Goal: Transaction & Acquisition: Purchase product/service

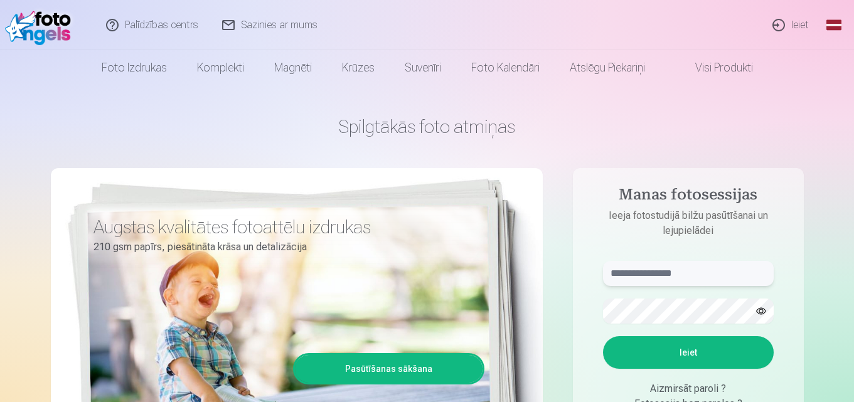
click at [689, 272] on input "text" at bounding box center [688, 273] width 171 height 25
type input "**********"
click at [685, 356] on button "Ieiet" at bounding box center [688, 352] width 171 height 33
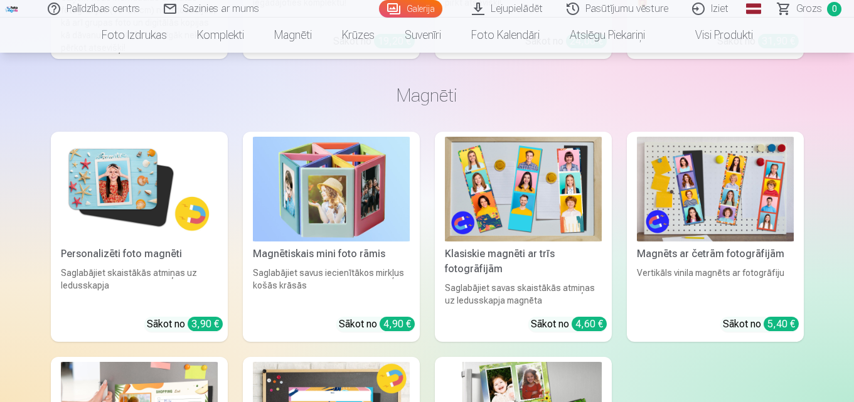
scroll to position [4616, 0]
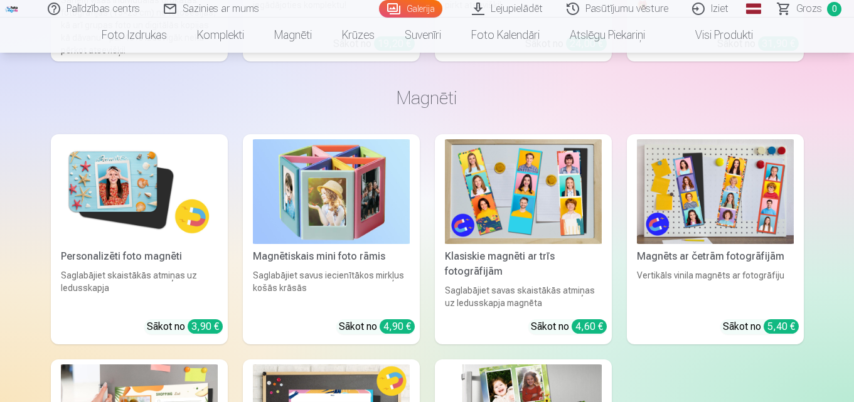
click at [702, 179] on img at bounding box center [715, 191] width 157 height 105
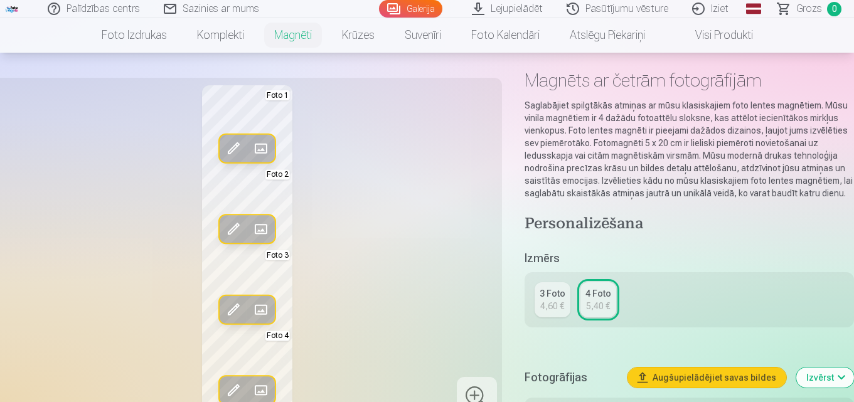
scroll to position [50, 0]
click at [546, 307] on div "4,60 €" at bounding box center [552, 307] width 24 height 13
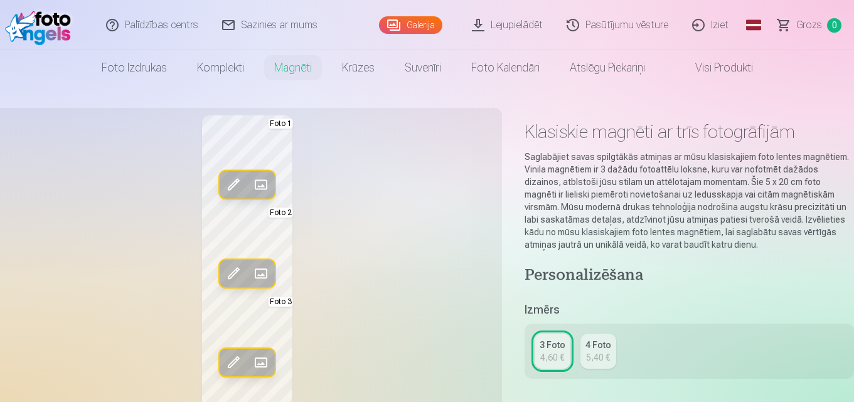
click at [263, 356] on span at bounding box center [261, 362] width 20 height 20
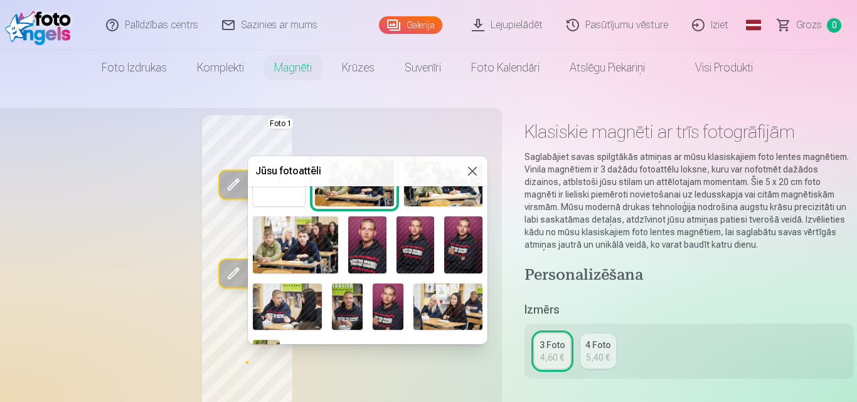
scroll to position [49, 0]
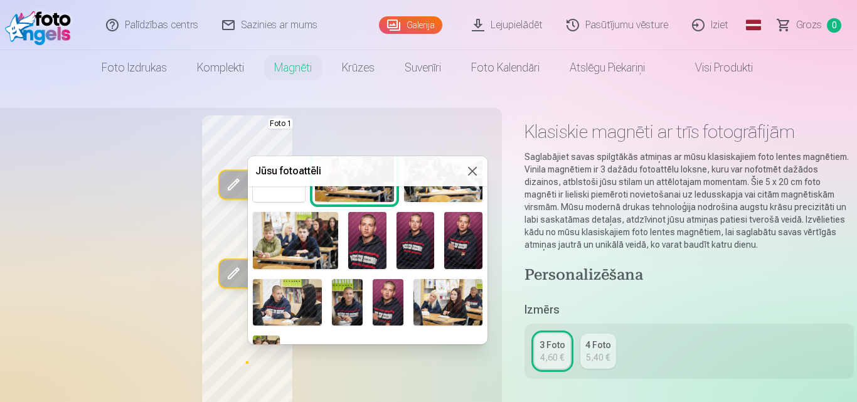
click at [345, 309] on img at bounding box center [347, 302] width 31 height 46
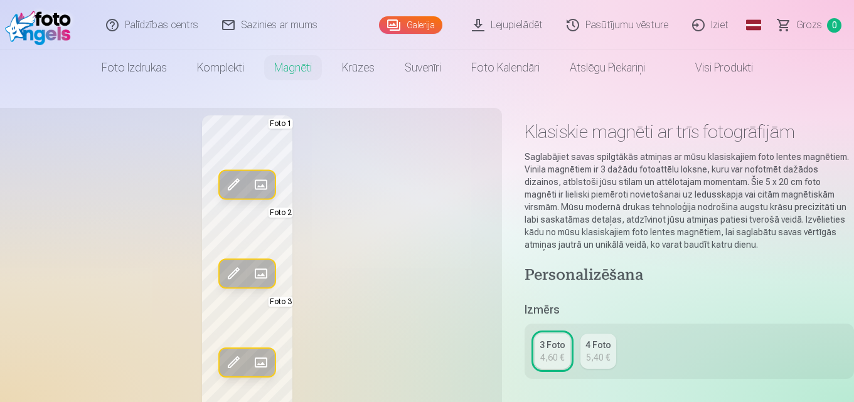
click at [258, 364] on span at bounding box center [261, 362] width 20 height 20
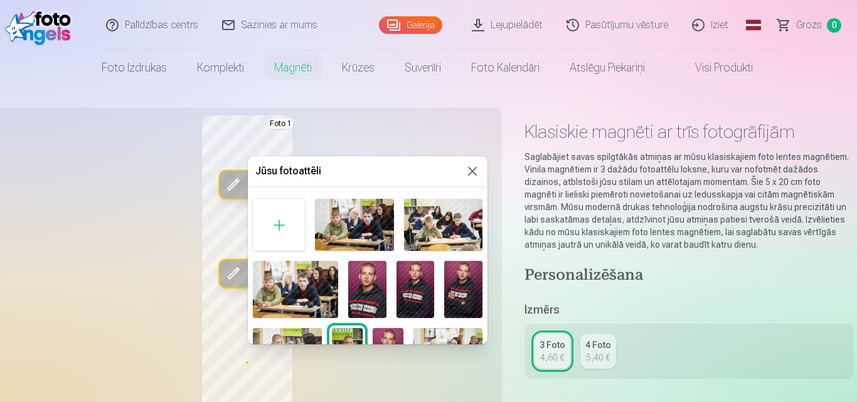
click at [416, 305] on img at bounding box center [415, 289] width 38 height 57
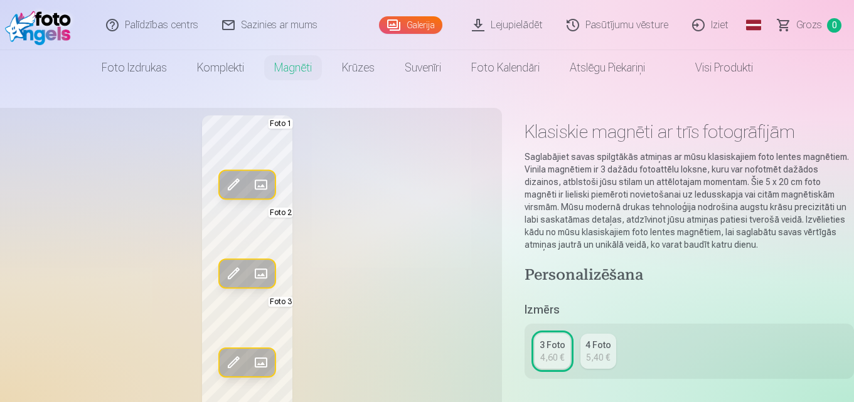
click at [258, 362] on span at bounding box center [261, 362] width 20 height 20
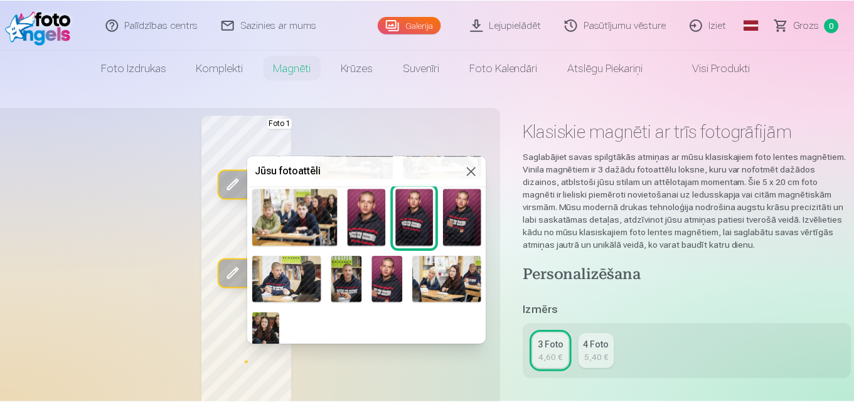
scroll to position [69, 0]
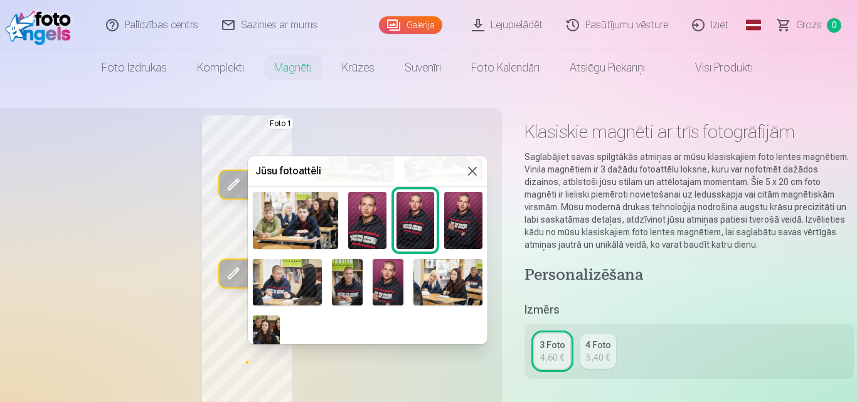
click at [297, 275] on img at bounding box center [287, 282] width 69 height 46
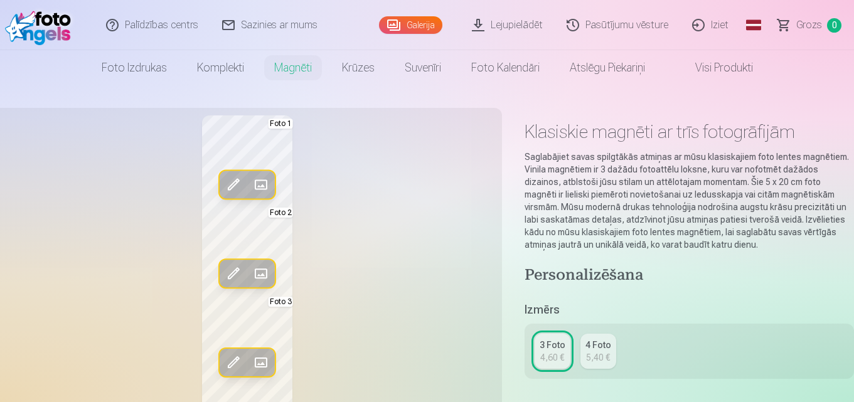
click at [297, 275] on div "Rediģēt foto Aizstāt Foto 1 Rediģēt foto Aizstāt Foto 2 Rediģēt foto Aizstāt Fo…" at bounding box center [247, 279] width 494 height 329
click at [258, 366] on span at bounding box center [261, 362] width 20 height 20
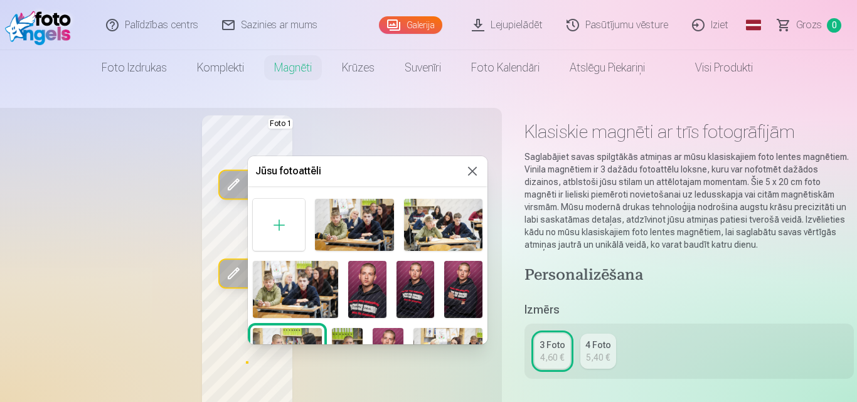
click at [466, 165] on button at bounding box center [472, 171] width 15 height 15
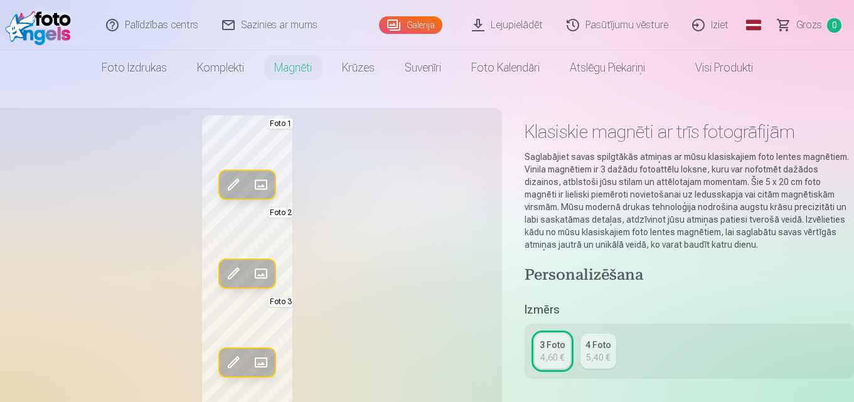
click at [235, 362] on span at bounding box center [233, 362] width 20 height 20
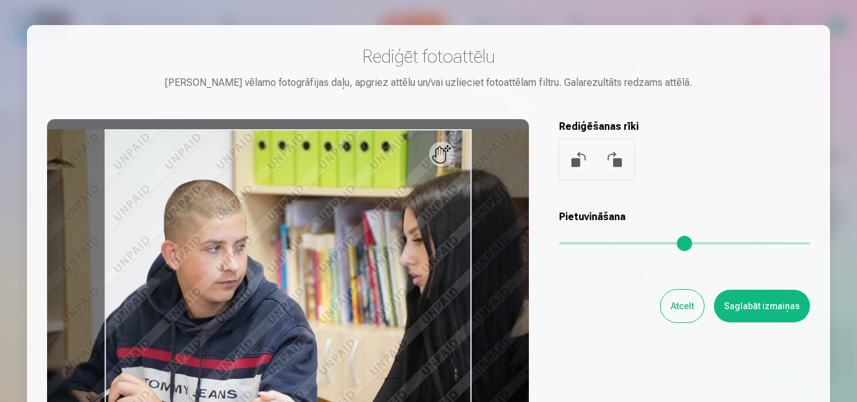
drag, startPoint x: 307, startPoint y: 263, endPoint x: 294, endPoint y: 192, distance: 72.1
click at [384, 278] on div at bounding box center [288, 316] width 482 height 394
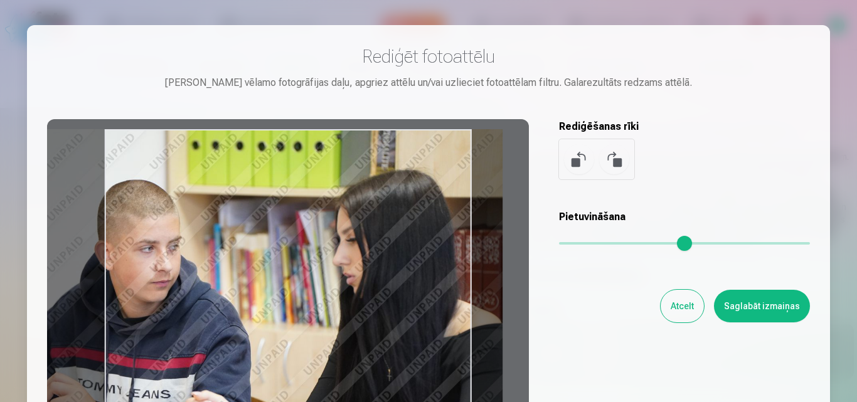
drag, startPoint x: 294, startPoint y: 192, endPoint x: 339, endPoint y: 202, distance: 46.3
click at [339, 199] on div at bounding box center [288, 316] width 482 height 394
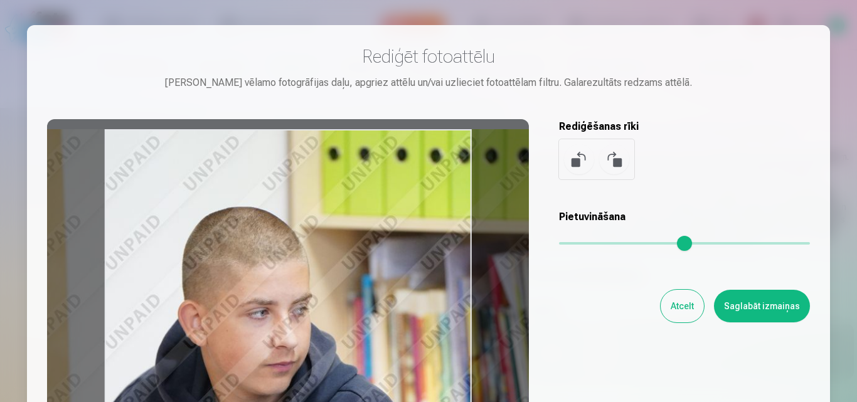
drag, startPoint x: 569, startPoint y: 238, endPoint x: 591, endPoint y: 235, distance: 22.2
type input "****"
click at [591, 242] on input "range" at bounding box center [684, 243] width 251 height 3
click at [736, 300] on button "Saglabāt izmaiņas" at bounding box center [762, 306] width 96 height 33
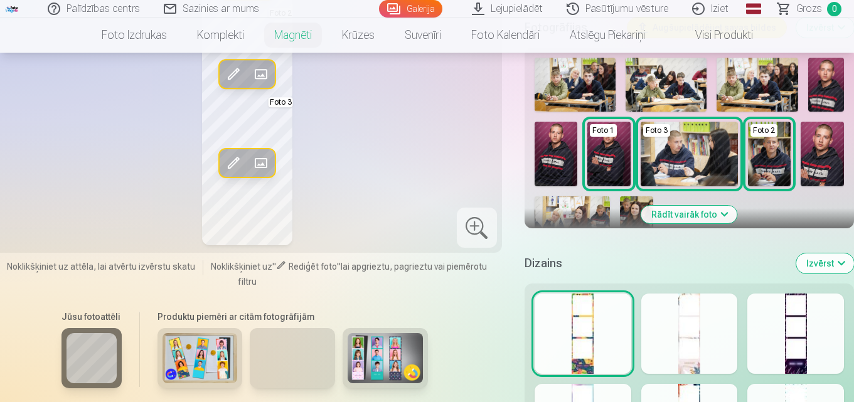
scroll to position [426, 0]
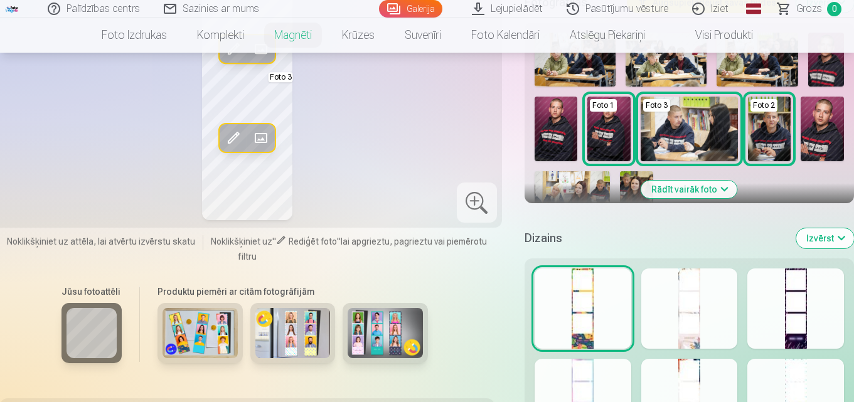
click at [797, 317] on div at bounding box center [795, 308] width 97 height 80
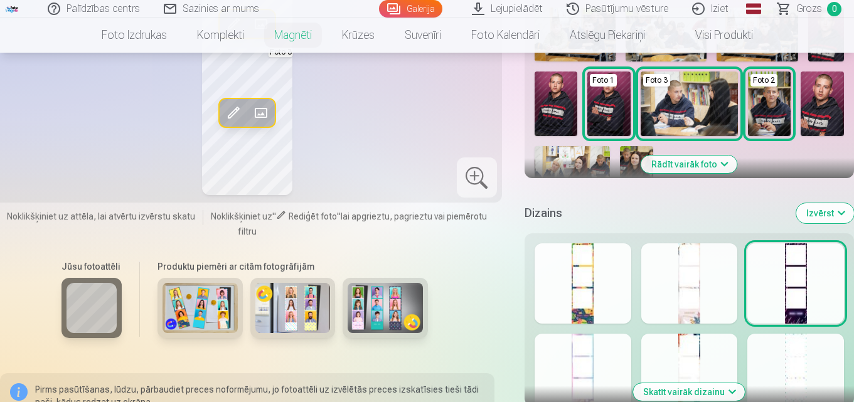
scroll to position [477, 0]
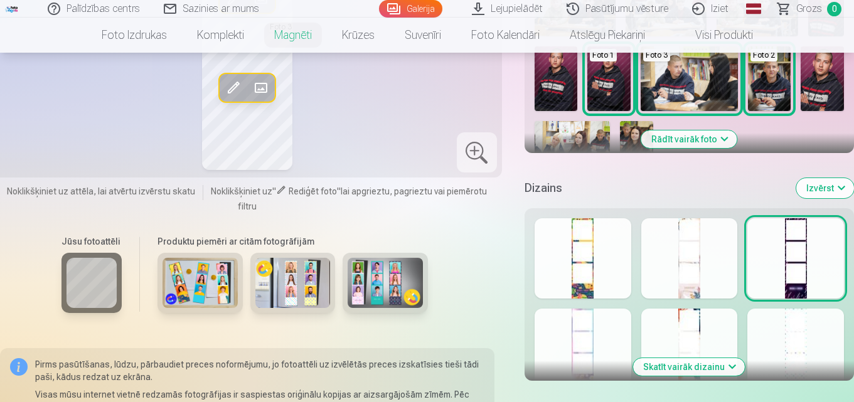
click at [730, 366] on button "Skatīt vairāk dizainu" at bounding box center [689, 367] width 112 height 18
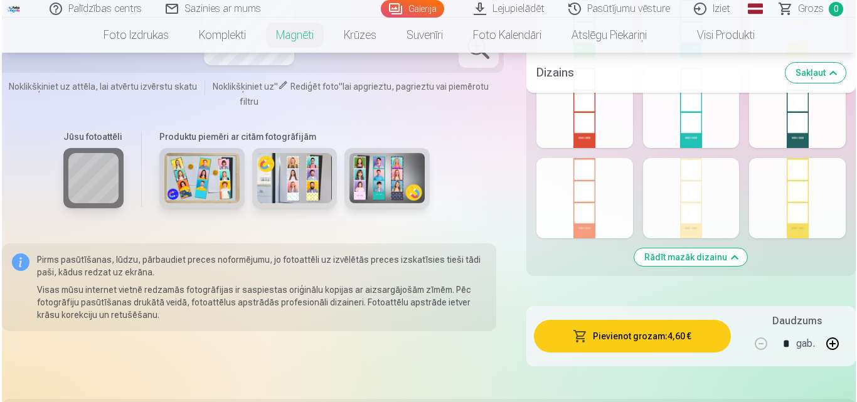
scroll to position [727, 0]
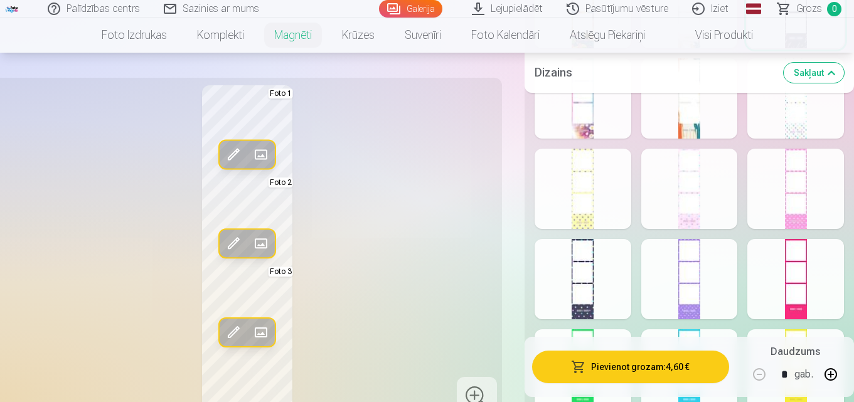
click at [633, 369] on button "Pievienot grozam : 4,60 €" at bounding box center [630, 367] width 197 height 33
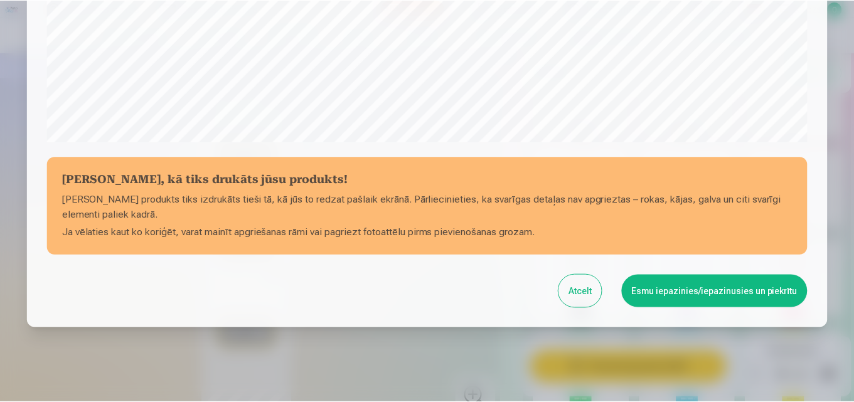
scroll to position [477, 0]
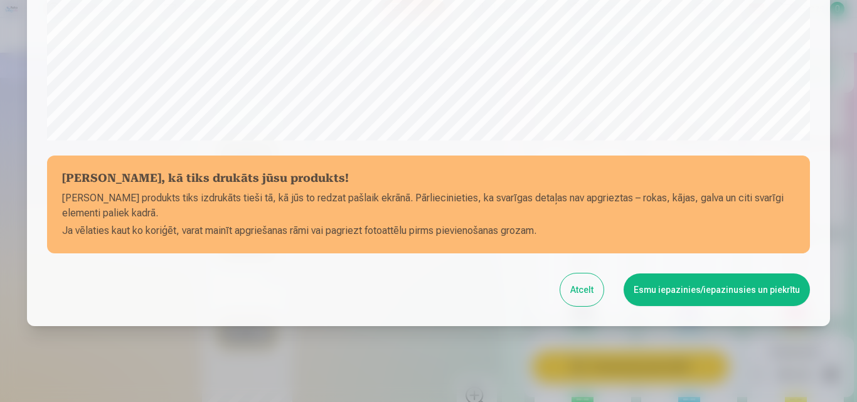
click at [580, 281] on button "Atcelt" at bounding box center [581, 289] width 43 height 33
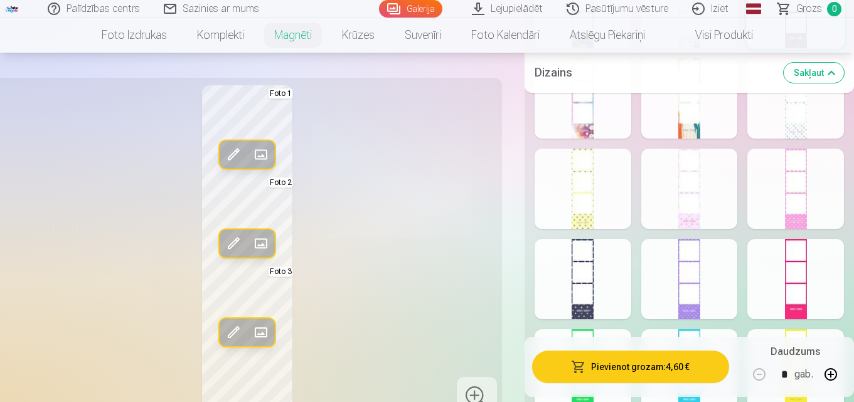
click at [228, 327] on span at bounding box center [233, 332] width 20 height 20
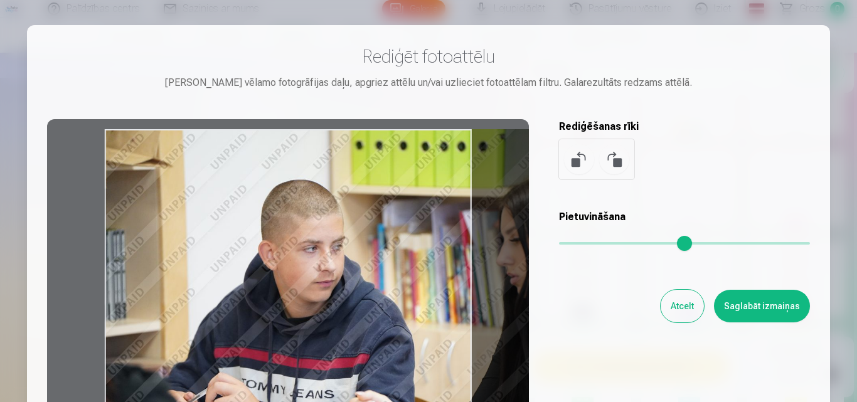
drag, startPoint x: 224, startPoint y: 315, endPoint x: 324, endPoint y: 312, distance: 99.8
click at [324, 312] on div at bounding box center [288, 316] width 482 height 394
click at [761, 300] on button "Saglabāt izmaiņas" at bounding box center [762, 306] width 96 height 33
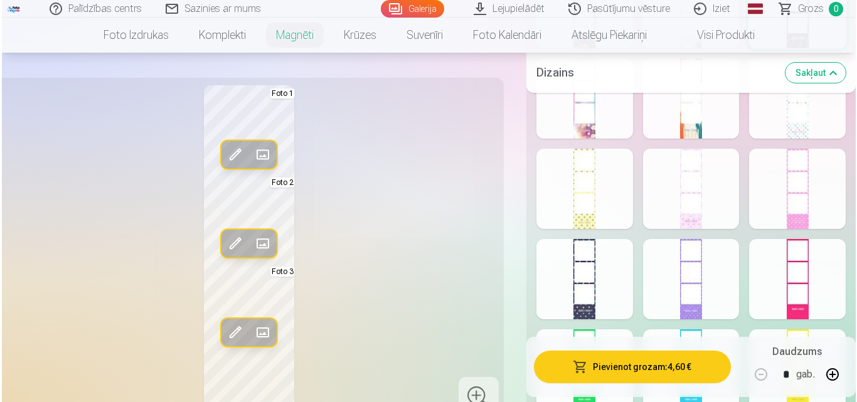
scroll to position [734, 0]
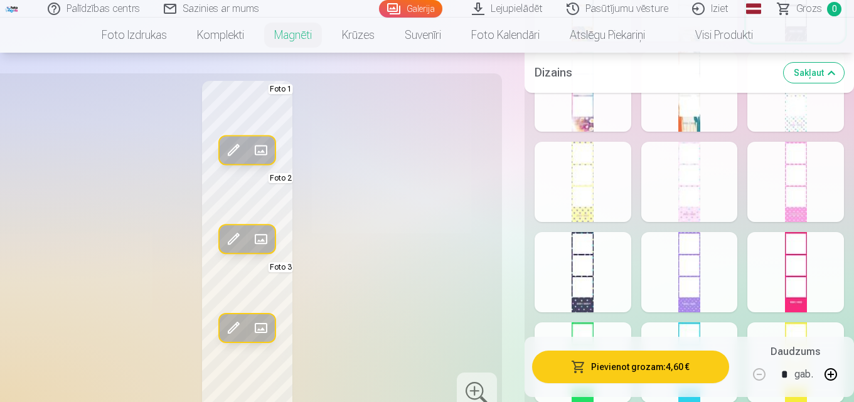
click at [656, 356] on button "Pievienot grozam : 4,60 €" at bounding box center [630, 367] width 197 height 33
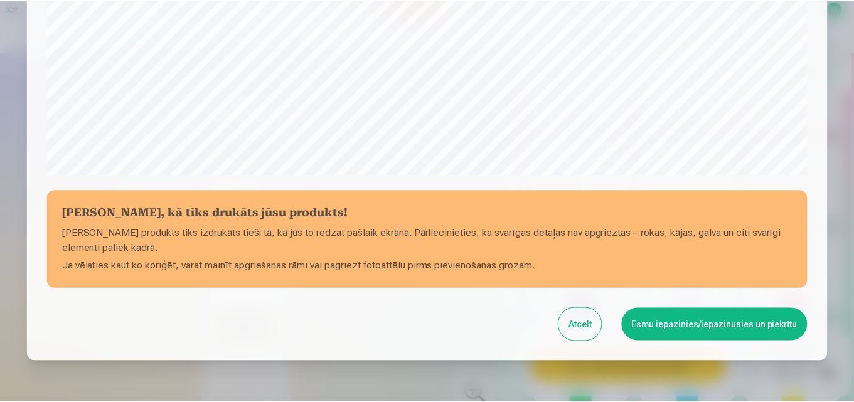
scroll to position [451, 0]
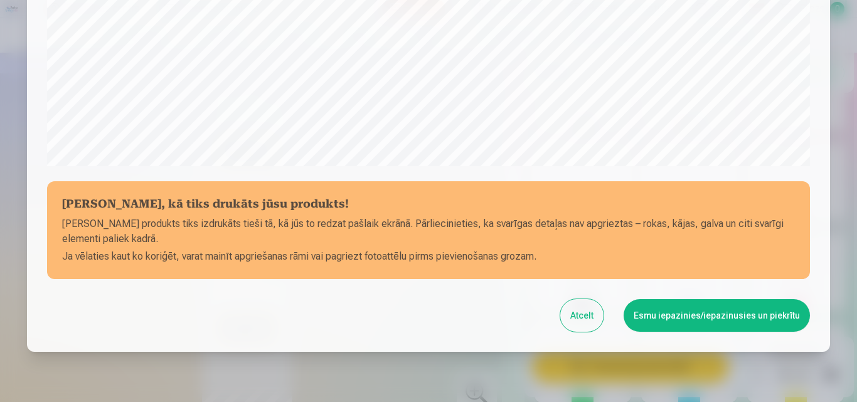
click at [693, 319] on button "Esmu iepazinies/iepazinusies un piekrītu" at bounding box center [716, 315] width 186 height 33
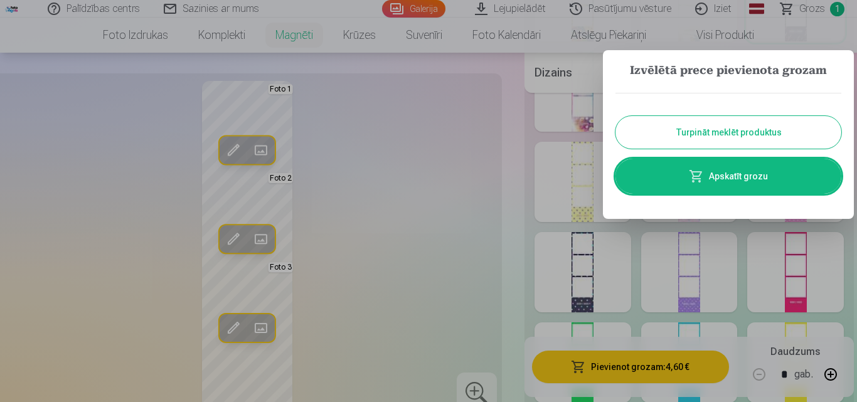
click at [742, 176] on link "Apskatīt grozu" at bounding box center [728, 176] width 226 height 35
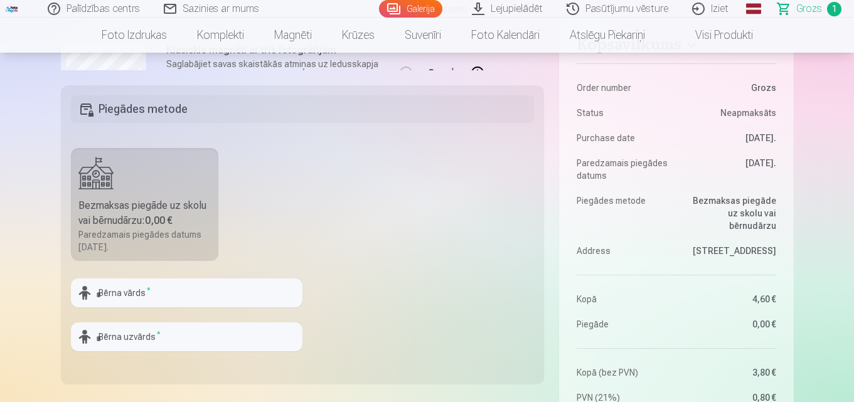
scroll to position [301, 0]
click at [159, 290] on input "text" at bounding box center [186, 291] width 231 height 29
type input "*******"
click at [158, 334] on input "text" at bounding box center [186, 334] width 231 height 29
type input "*********"
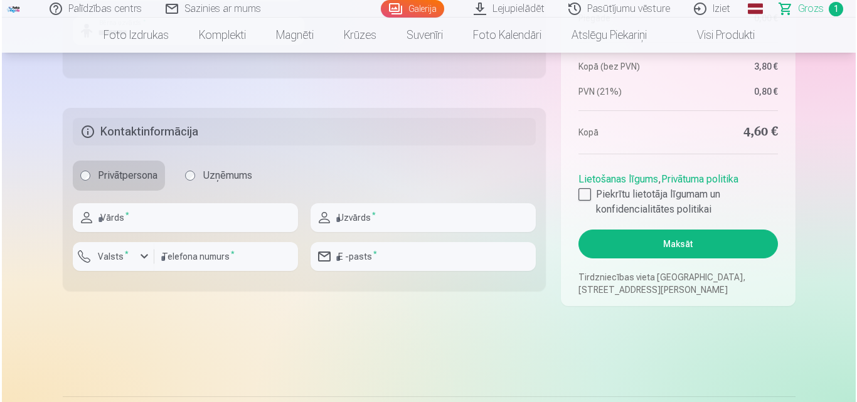
scroll to position [627, 0]
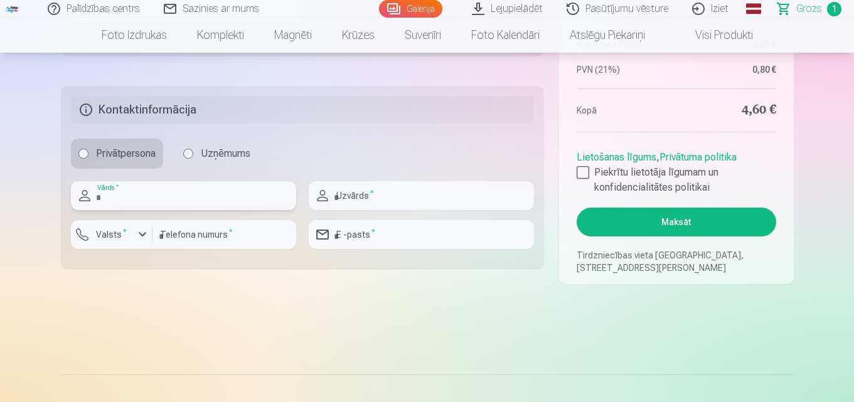
click at [247, 203] on input "text" at bounding box center [183, 195] width 225 height 29
type input "******"
type input "****"
type input "********"
type input "**********"
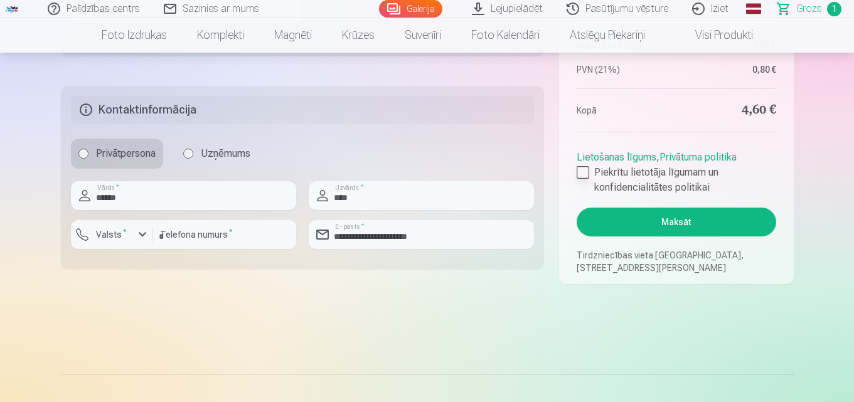
click at [581, 171] on div at bounding box center [582, 172] width 13 height 13
click at [682, 217] on button "Maksāt" at bounding box center [675, 222] width 199 height 29
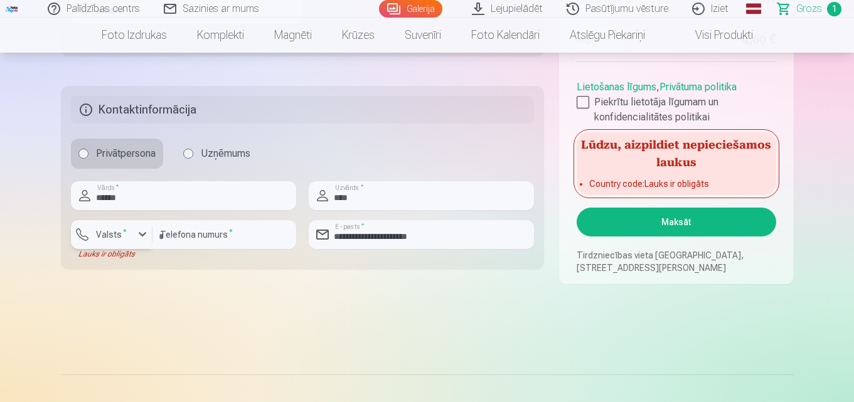
click at [142, 236] on div "button" at bounding box center [142, 234] width 15 height 15
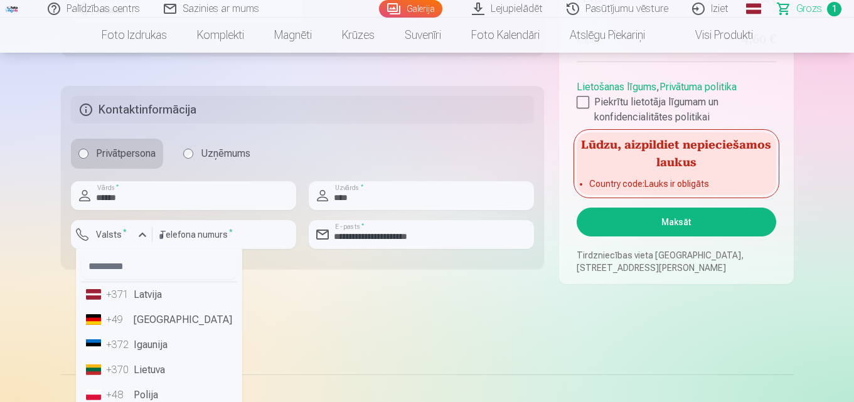
click at [147, 296] on li "+371 Latvija" at bounding box center [159, 294] width 156 height 25
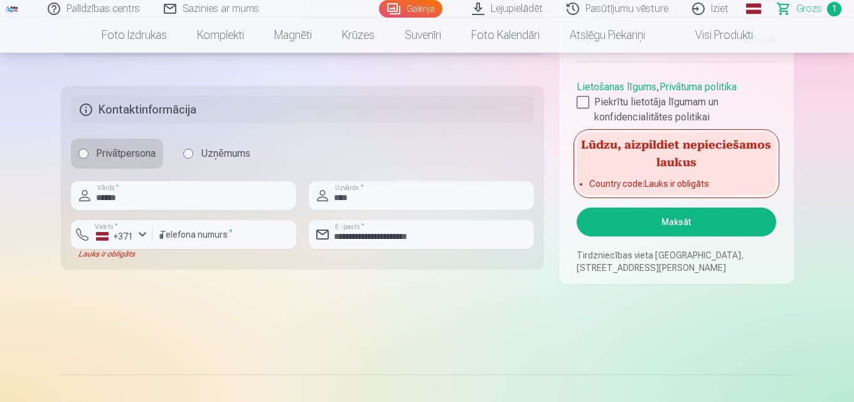
click at [694, 230] on button "Maksāt" at bounding box center [675, 222] width 199 height 29
